Goal: Task Accomplishment & Management: Manage account settings

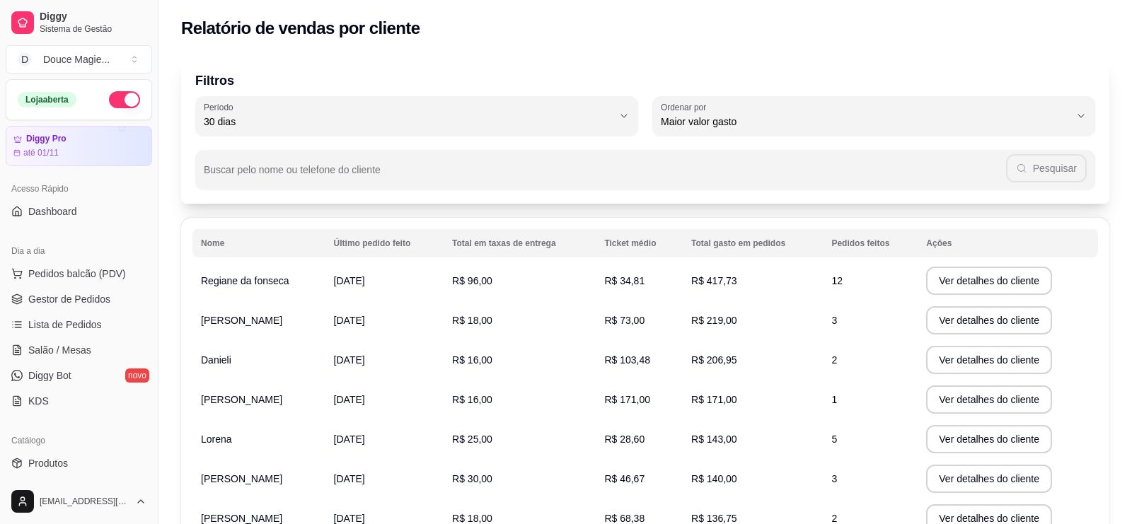
select select "30"
select select "HIGHEST_TOTAL_SPENT_WITH_ORDERS"
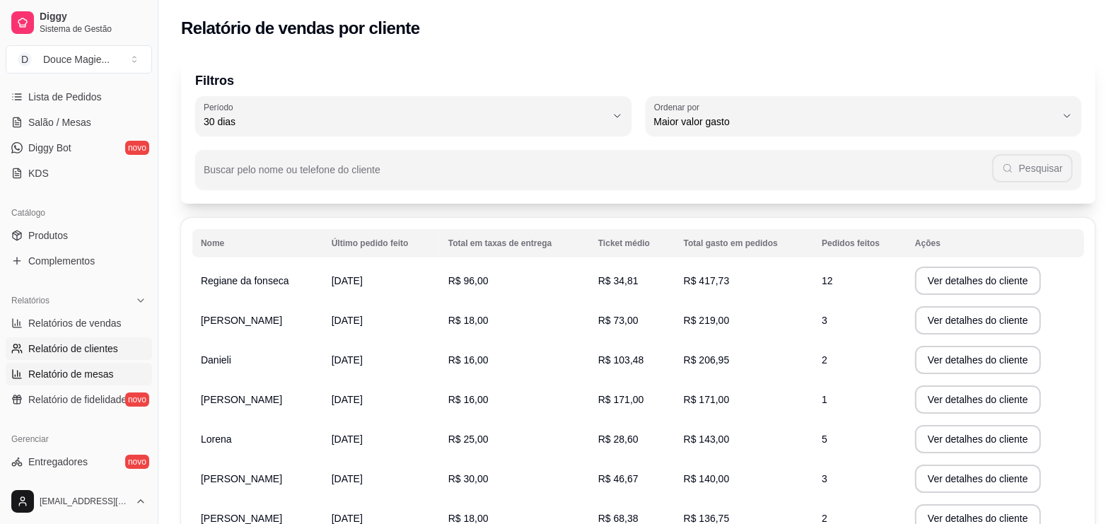
scroll to position [139, 0]
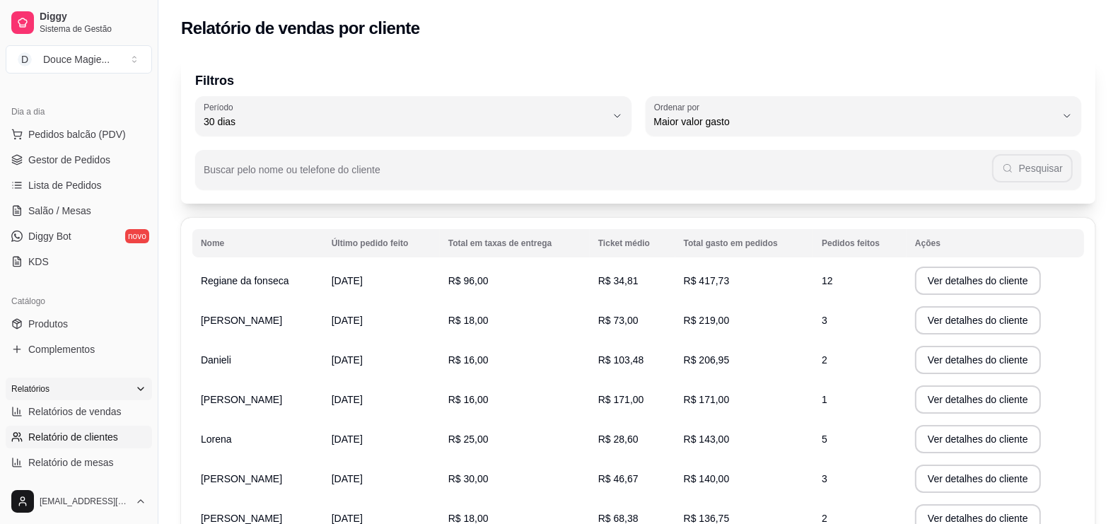
click at [93, 383] on div "Relatórios" at bounding box center [79, 389] width 146 height 23
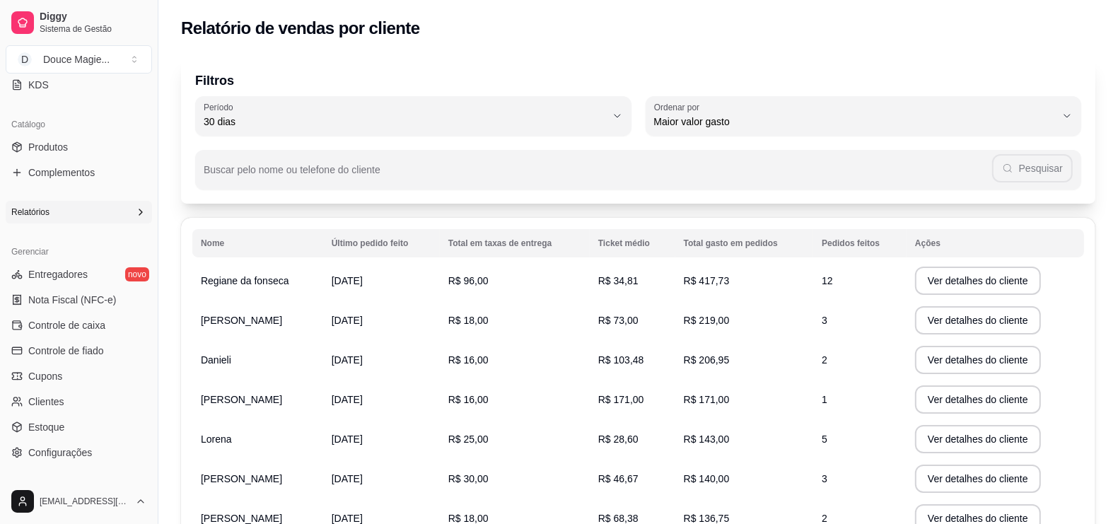
click at [108, 212] on div "Relatórios" at bounding box center [79, 212] width 146 height 23
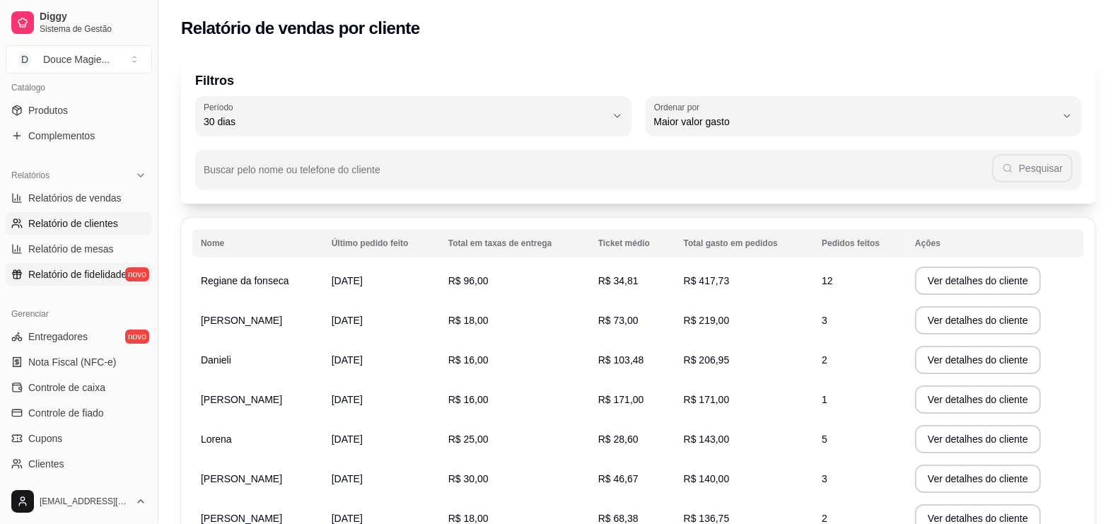
scroll to position [492, 0]
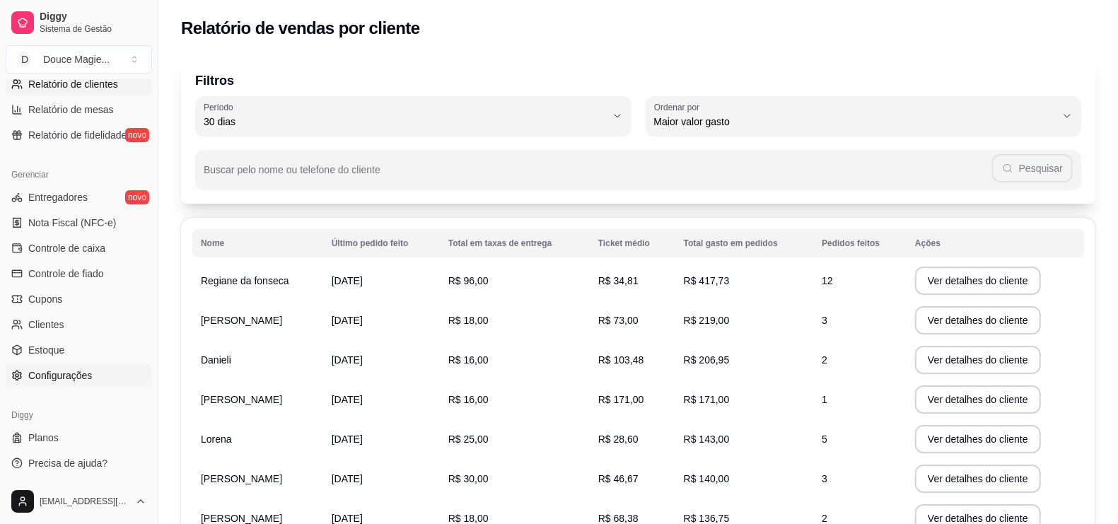
click at [46, 372] on span "Configurações" at bounding box center [60, 376] width 64 height 14
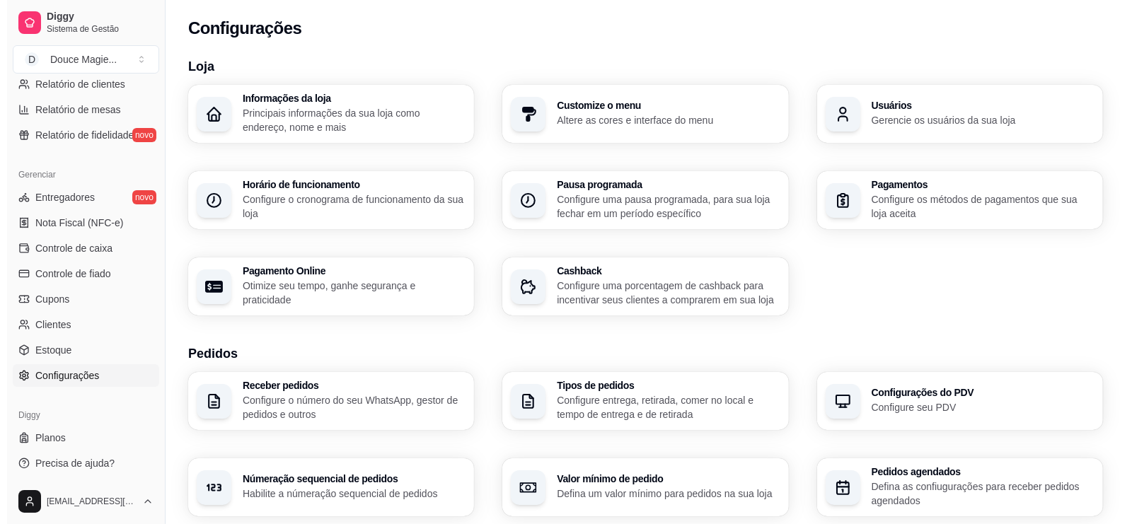
scroll to position [176, 0]
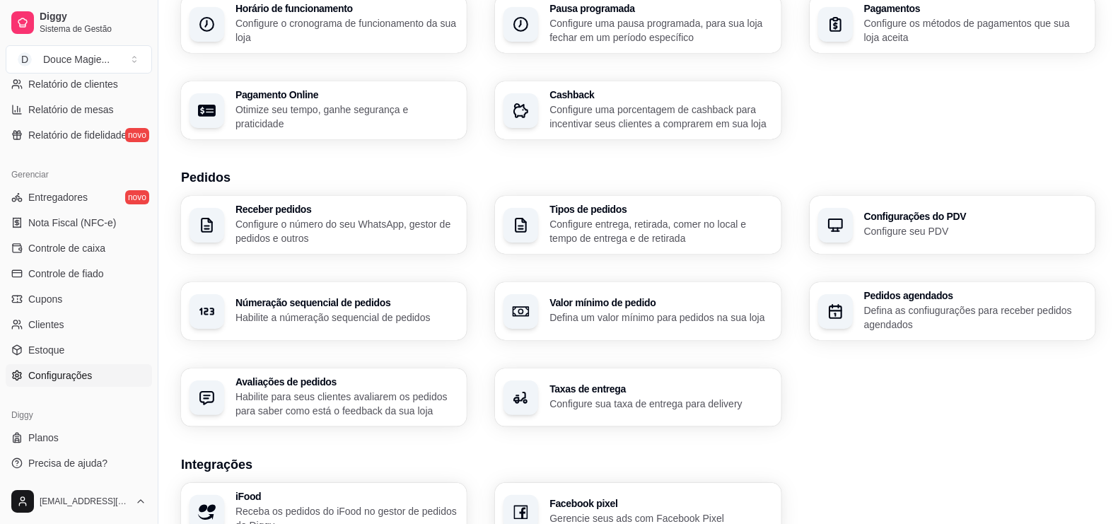
click at [661, 117] on p "Configure uma porcentagem de cashback para incentivar seus clientes a comprarem…" at bounding box center [661, 117] width 223 height 28
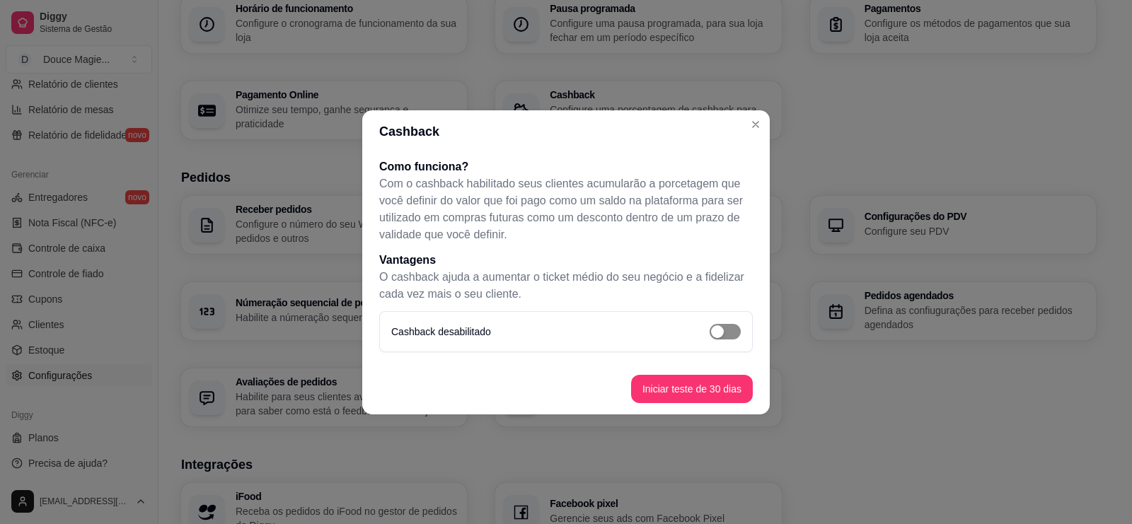
click at [732, 324] on span "button" at bounding box center [725, 332] width 31 height 16
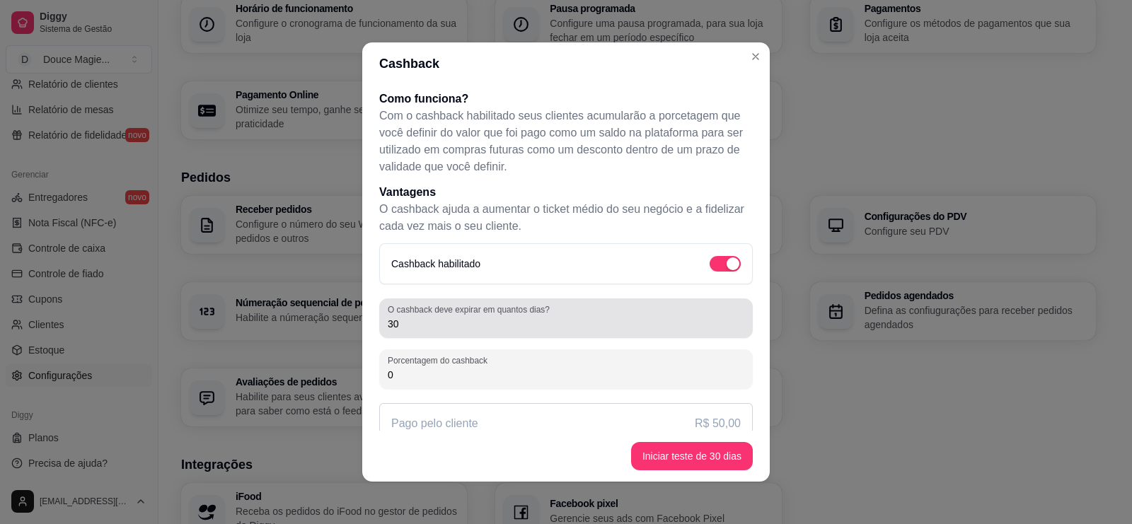
scroll to position [35, 0]
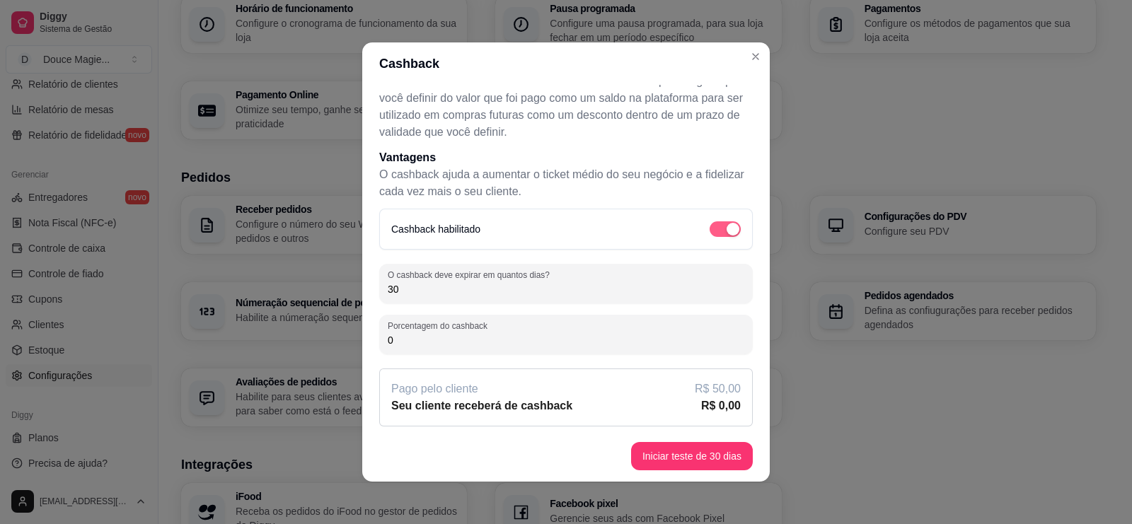
click at [710, 229] on button "button" at bounding box center [725, 229] width 31 height 16
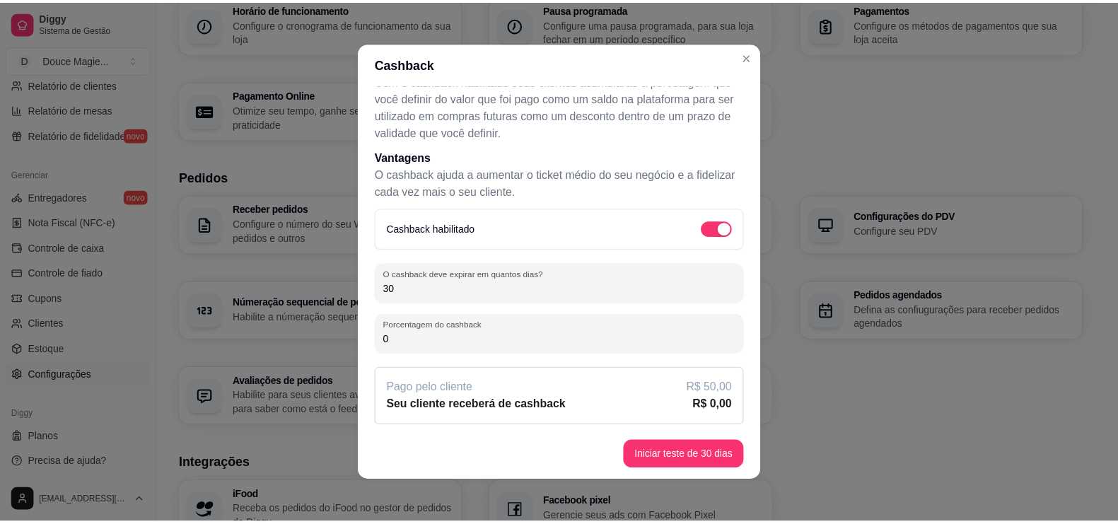
scroll to position [0, 0]
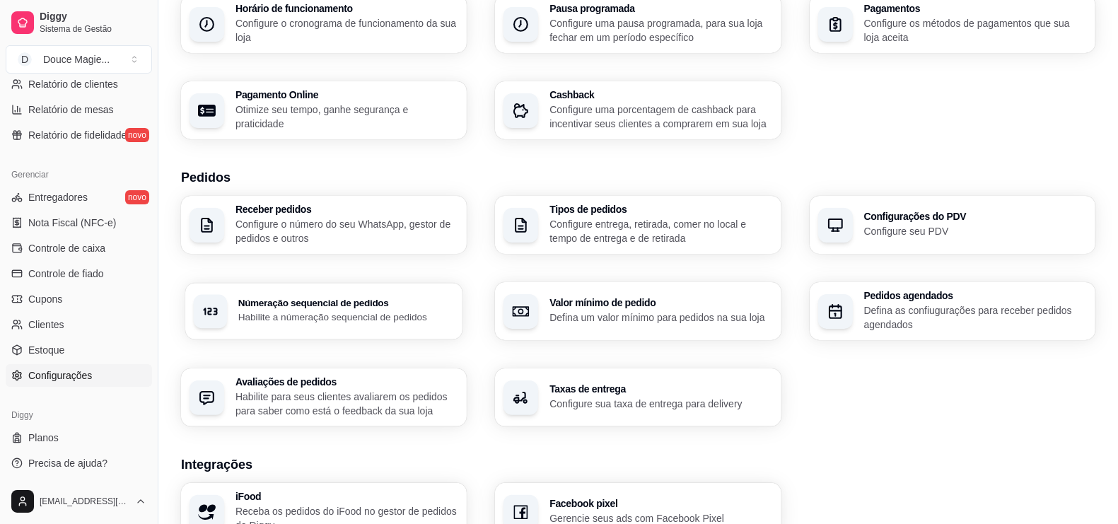
click at [346, 306] on h3 "Númeração sequencial de pedidos" at bounding box center [346, 304] width 216 height 10
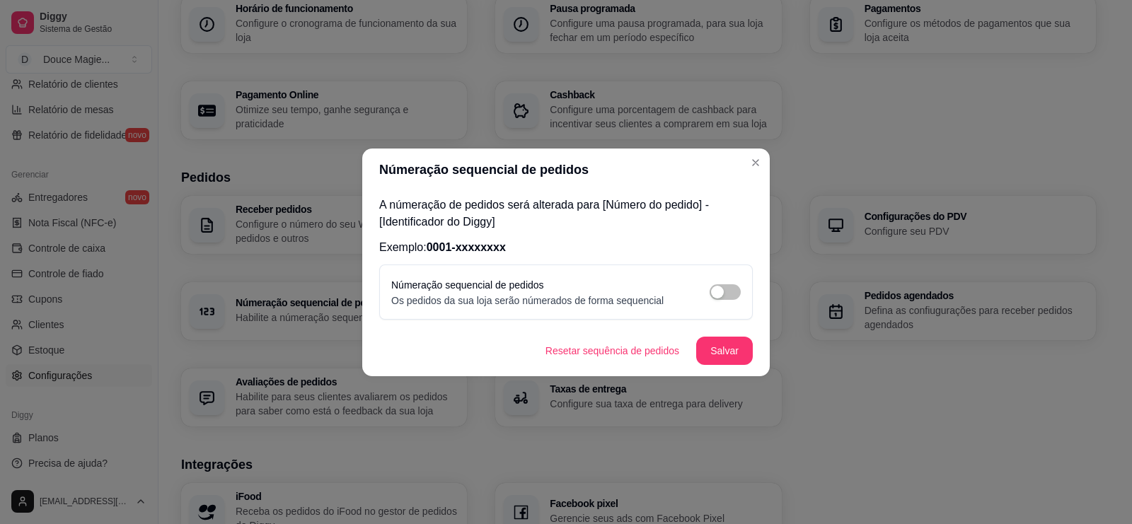
click at [741, 175] on header "Númeração sequencial de pedidos" at bounding box center [565, 170] width 407 height 42
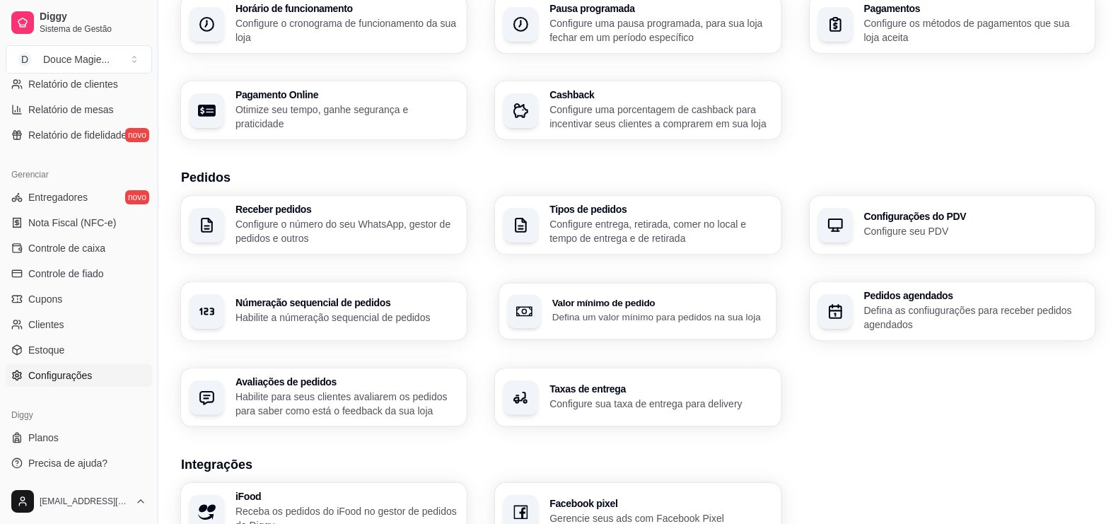
click at [623, 299] on h3 "Valor mínimo de pedido" at bounding box center [661, 304] width 216 height 10
click at [388, 398] on p "Habilite para seus clientes avaliarem os pedidos para saber como está o feedbac…" at bounding box center [347, 404] width 223 height 28
